Goal: Book appointment/travel/reservation

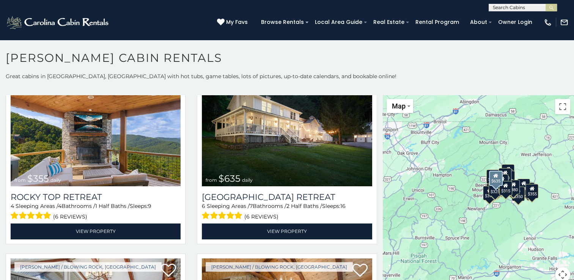
scroll to position [417, 0]
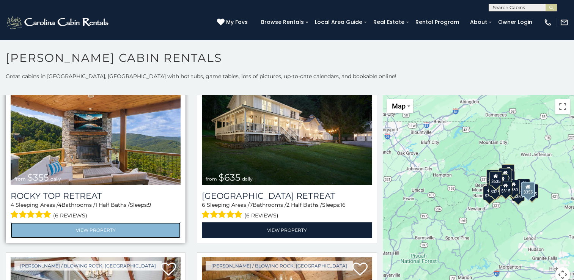
click at [134, 222] on link "View Property" at bounding box center [96, 230] width 170 height 16
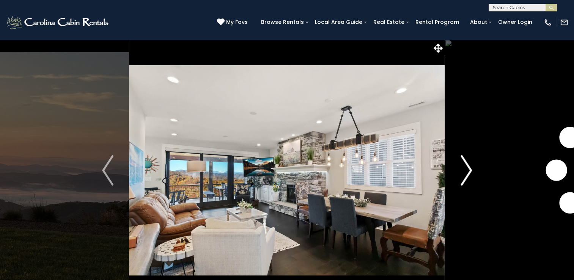
click at [473, 171] on button "Next" at bounding box center [466, 170] width 42 height 262
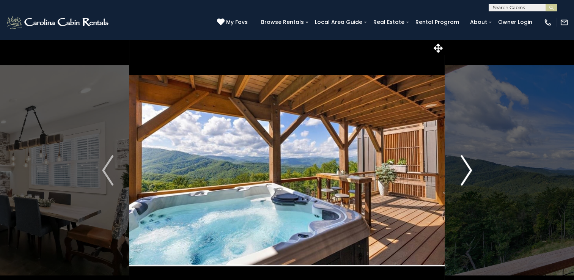
click at [473, 171] on button "Next" at bounding box center [466, 170] width 42 height 262
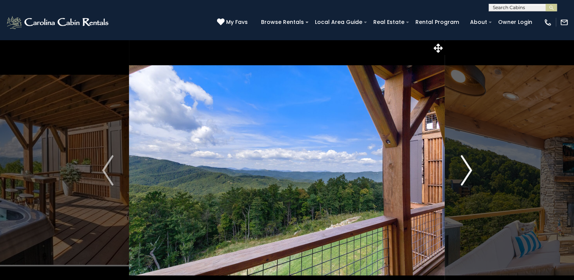
click at [473, 171] on button "Next" at bounding box center [466, 170] width 42 height 262
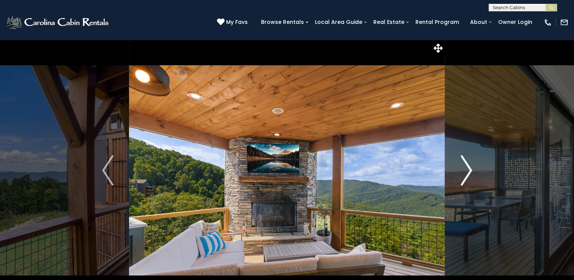
click at [473, 171] on button "Next" at bounding box center [466, 170] width 42 height 262
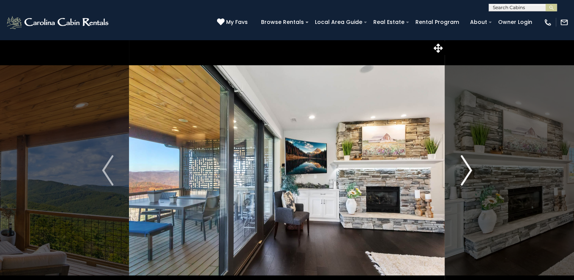
click at [473, 171] on button "Next" at bounding box center [466, 170] width 42 height 262
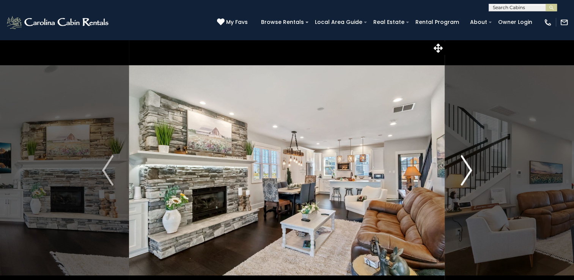
click at [473, 171] on button "Next" at bounding box center [466, 170] width 42 height 262
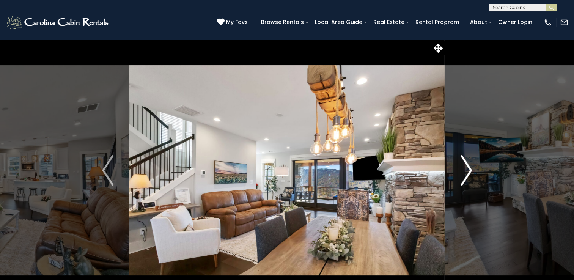
click at [473, 171] on button "Next" at bounding box center [466, 170] width 42 height 262
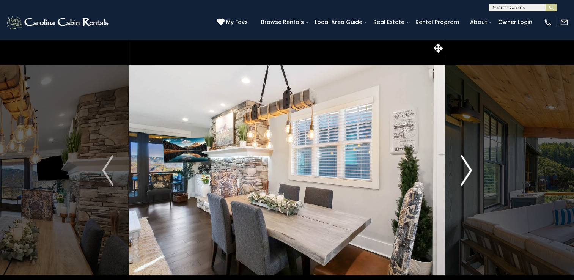
click at [473, 171] on button "Next" at bounding box center [466, 170] width 42 height 262
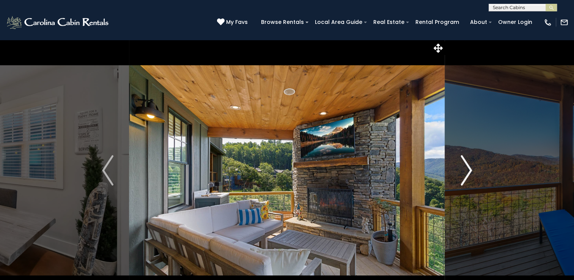
click at [473, 171] on button "Next" at bounding box center [466, 170] width 42 height 262
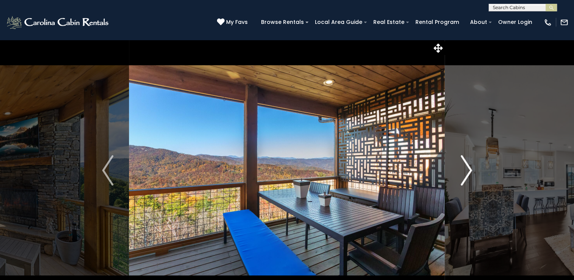
click at [473, 171] on button "Next" at bounding box center [466, 170] width 42 height 262
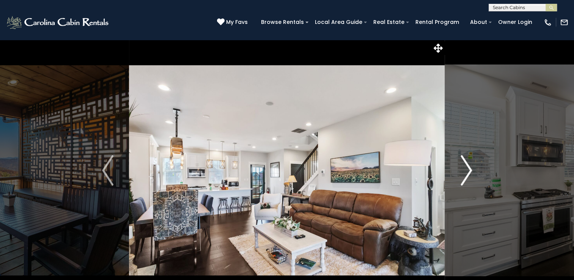
click at [473, 171] on button "Next" at bounding box center [466, 170] width 42 height 262
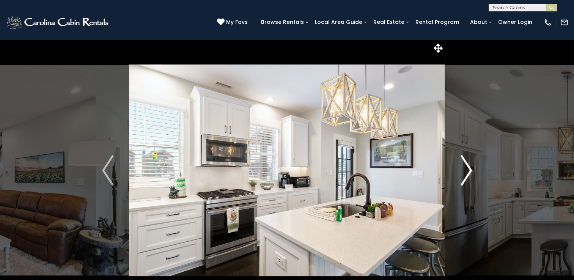
click at [473, 171] on button "Next" at bounding box center [466, 170] width 42 height 262
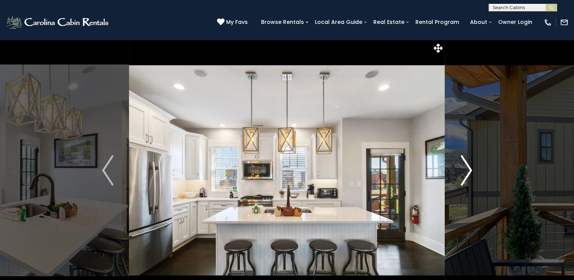
click at [473, 171] on button "Next" at bounding box center [466, 170] width 42 height 262
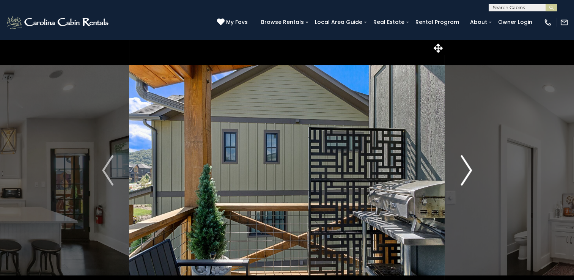
click at [473, 171] on button "Next" at bounding box center [466, 170] width 42 height 262
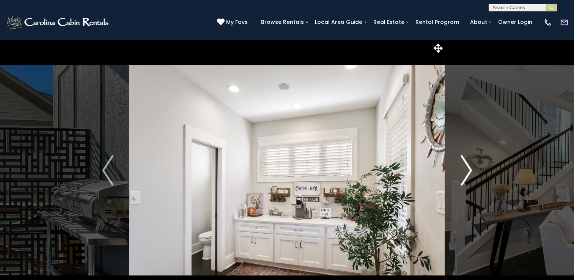
click at [473, 171] on button "Next" at bounding box center [466, 170] width 42 height 262
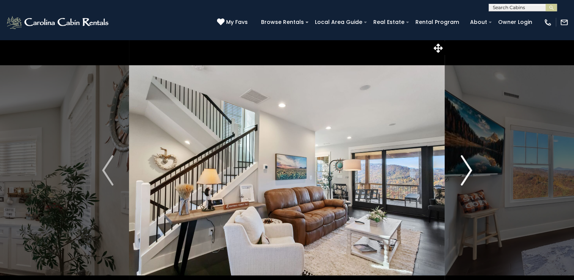
click at [473, 171] on button "Next" at bounding box center [466, 170] width 42 height 262
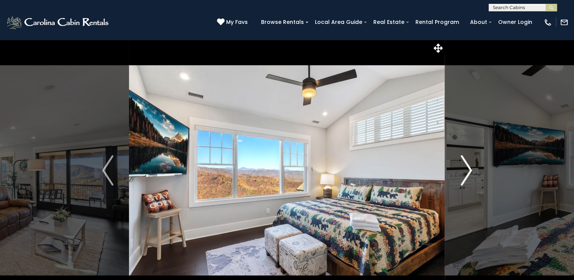
click at [473, 171] on button "Next" at bounding box center [466, 170] width 42 height 262
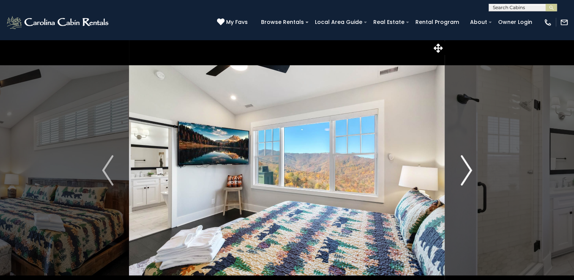
click at [473, 171] on button "Next" at bounding box center [466, 170] width 42 height 262
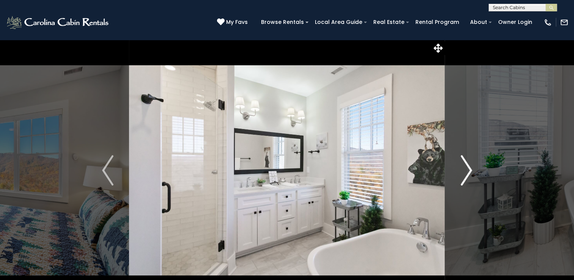
click at [473, 171] on button "Next" at bounding box center [466, 170] width 42 height 262
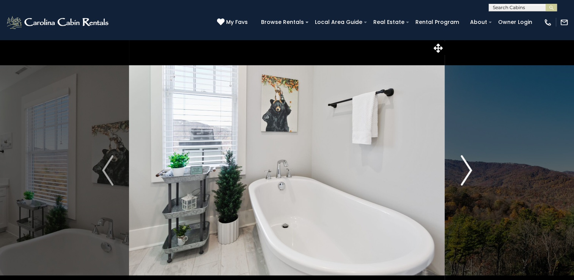
click at [473, 171] on button "Next" at bounding box center [466, 170] width 42 height 262
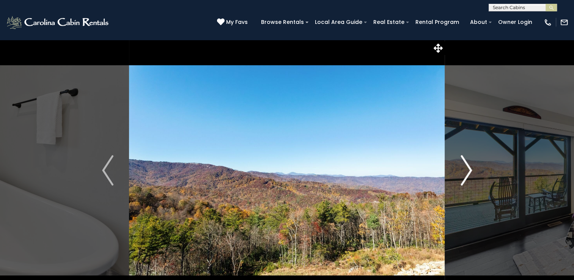
click at [473, 171] on button "Next" at bounding box center [466, 170] width 42 height 262
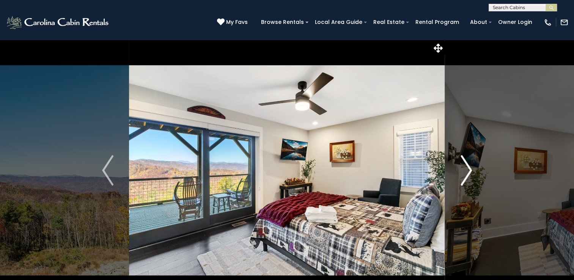
click at [473, 171] on button "Next" at bounding box center [466, 170] width 42 height 262
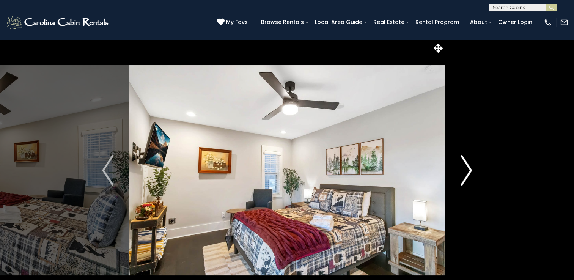
click at [473, 171] on button "Next" at bounding box center [466, 170] width 42 height 262
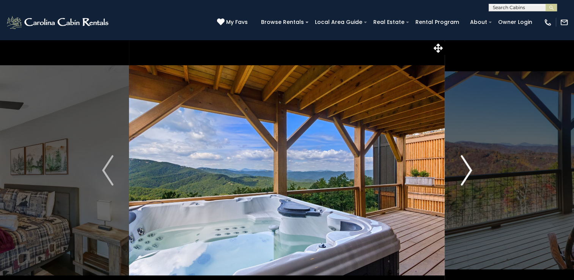
click at [473, 171] on button "Next" at bounding box center [466, 170] width 42 height 262
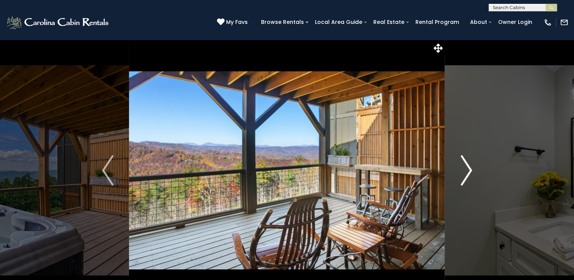
click at [473, 171] on button "Next" at bounding box center [466, 170] width 42 height 262
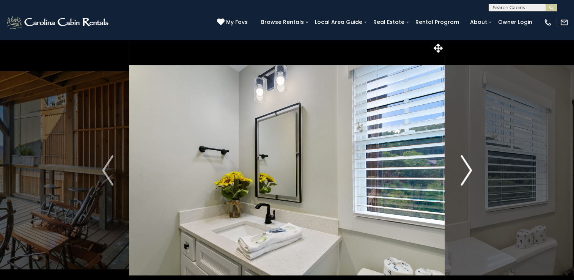
click at [473, 171] on button "Next" at bounding box center [466, 170] width 42 height 262
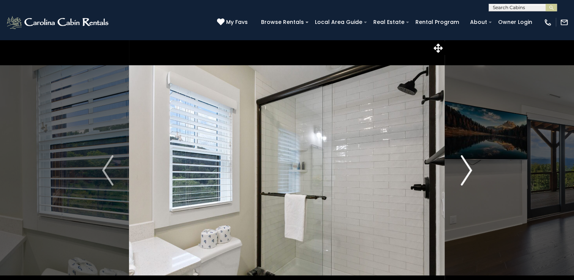
click at [473, 171] on button "Next" at bounding box center [466, 170] width 42 height 262
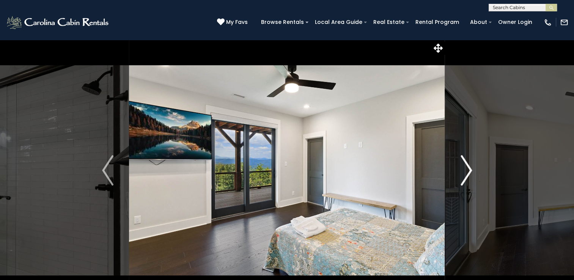
click at [473, 171] on button "Next" at bounding box center [466, 170] width 42 height 262
